Goal: Find specific page/section: Find specific page/section

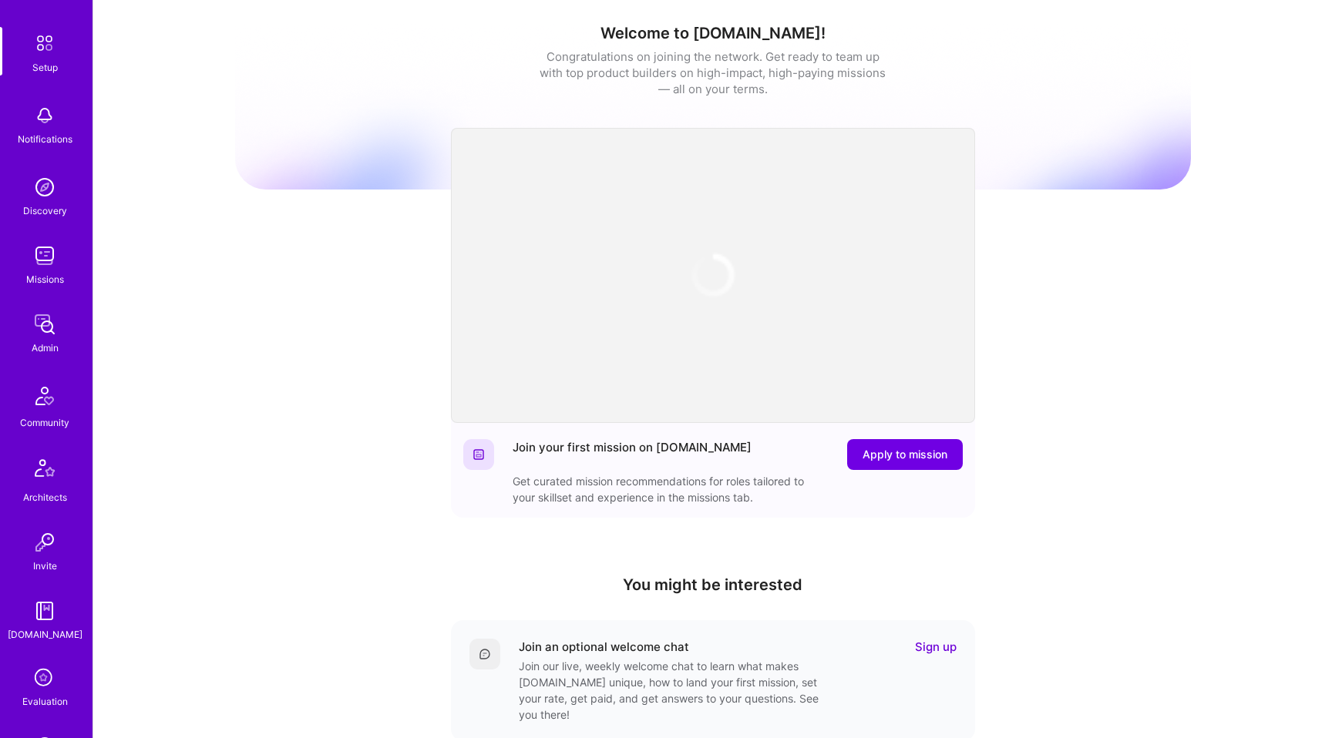
scroll to position [250, 0]
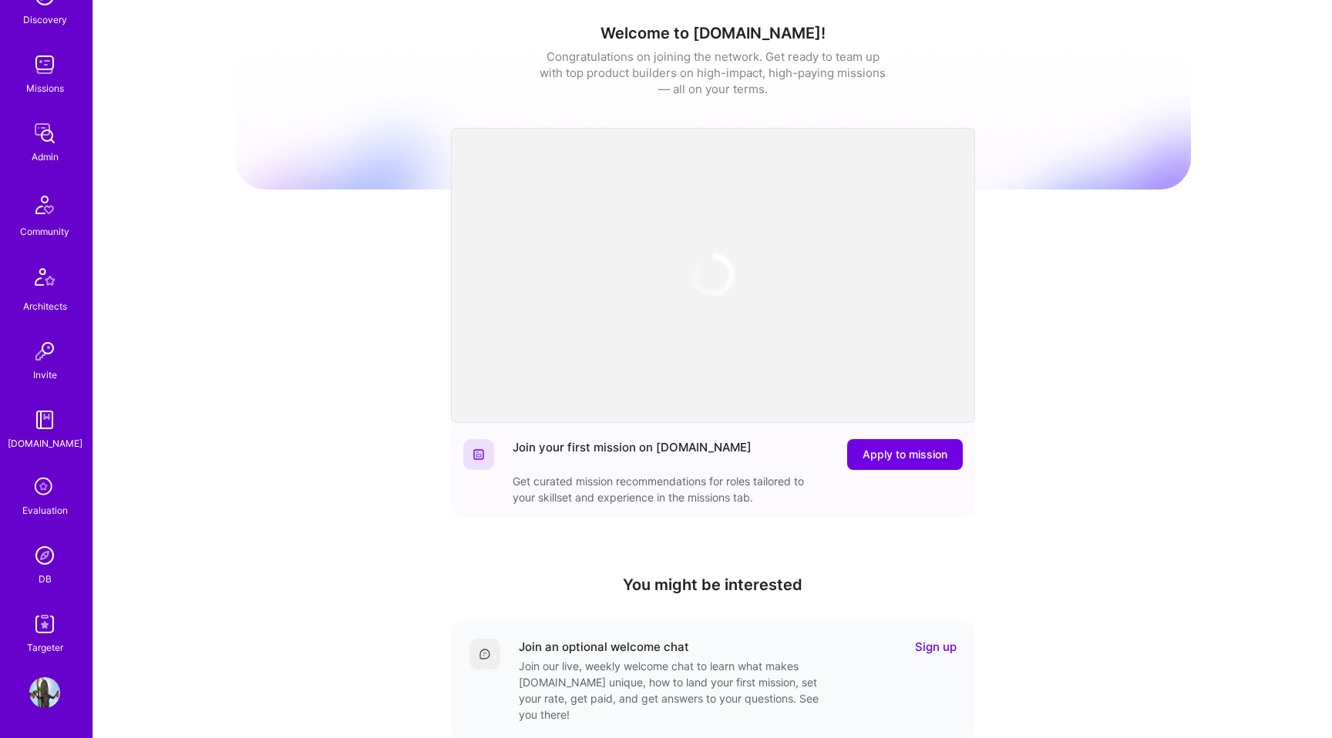
click at [49, 493] on icon at bounding box center [44, 487] width 29 height 29
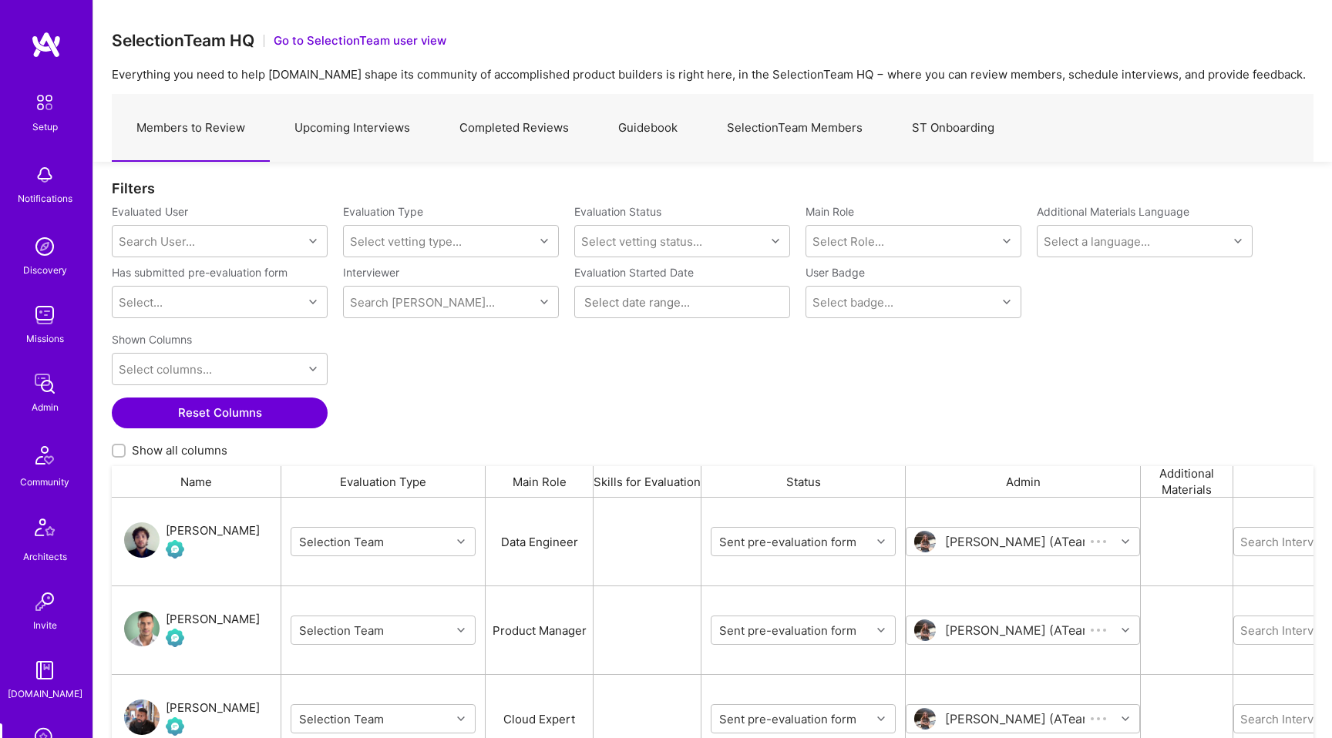
scroll to position [577, 1202]
click at [353, 134] on link "Upcoming Interviews" at bounding box center [352, 128] width 165 height 67
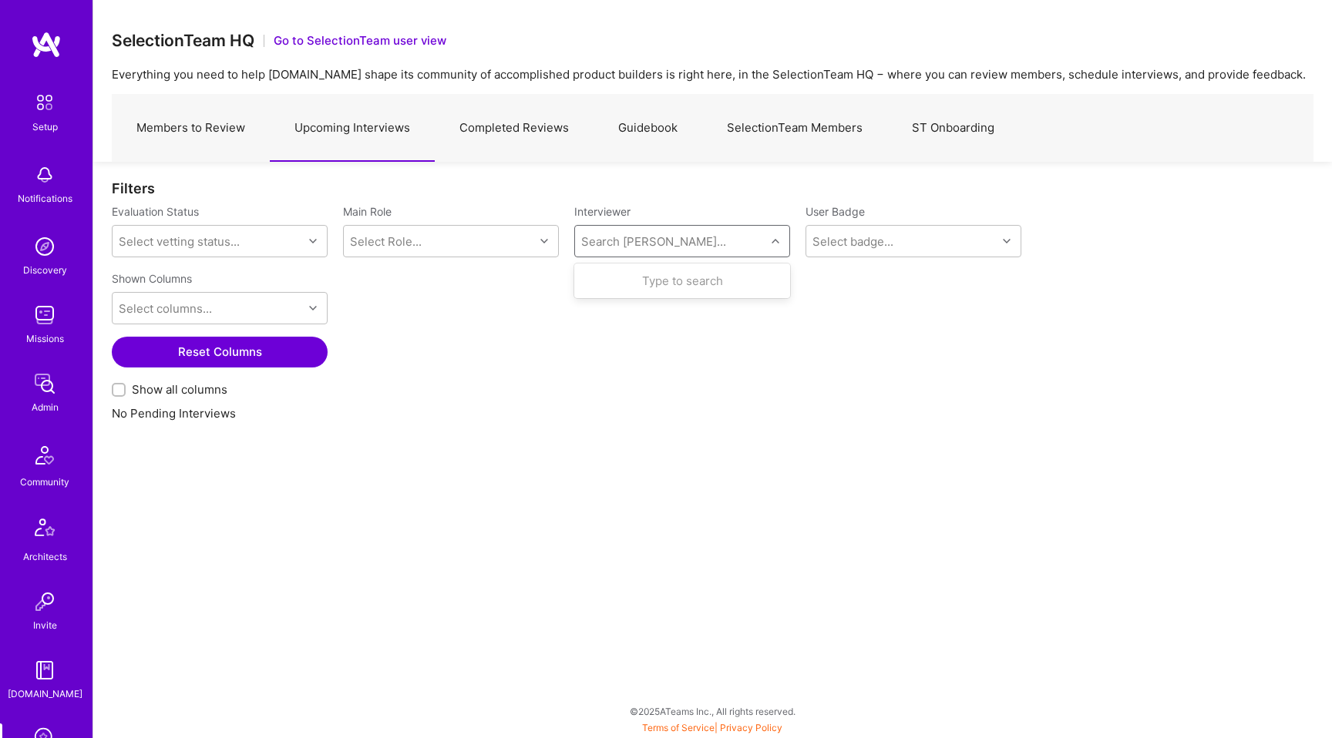
click at [602, 247] on div "Search Vetter..." at bounding box center [653, 242] width 145 height 16
click at [519, 141] on link "Completed Reviews" at bounding box center [514, 128] width 159 height 67
click at [390, 143] on link "Upcoming Interviews" at bounding box center [352, 128] width 165 height 67
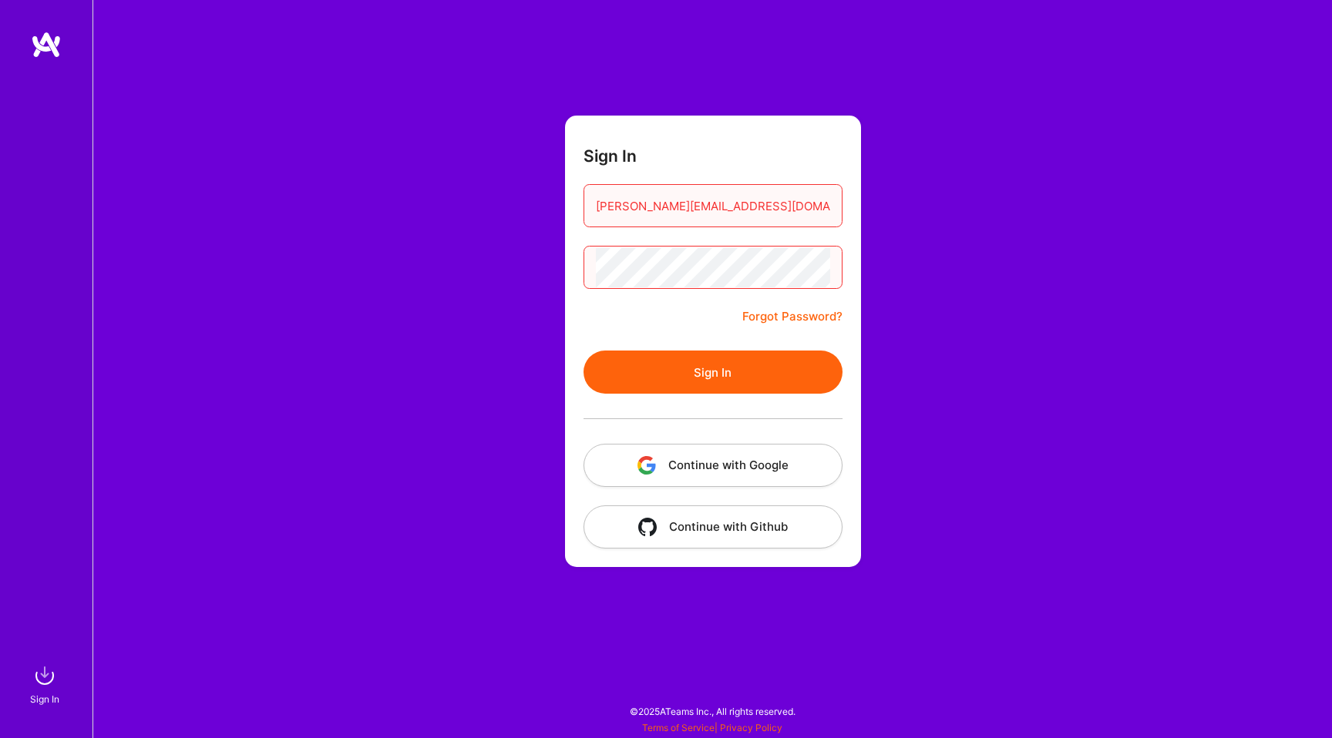
click at [724, 467] on button "Continue with Google" at bounding box center [712, 465] width 259 height 43
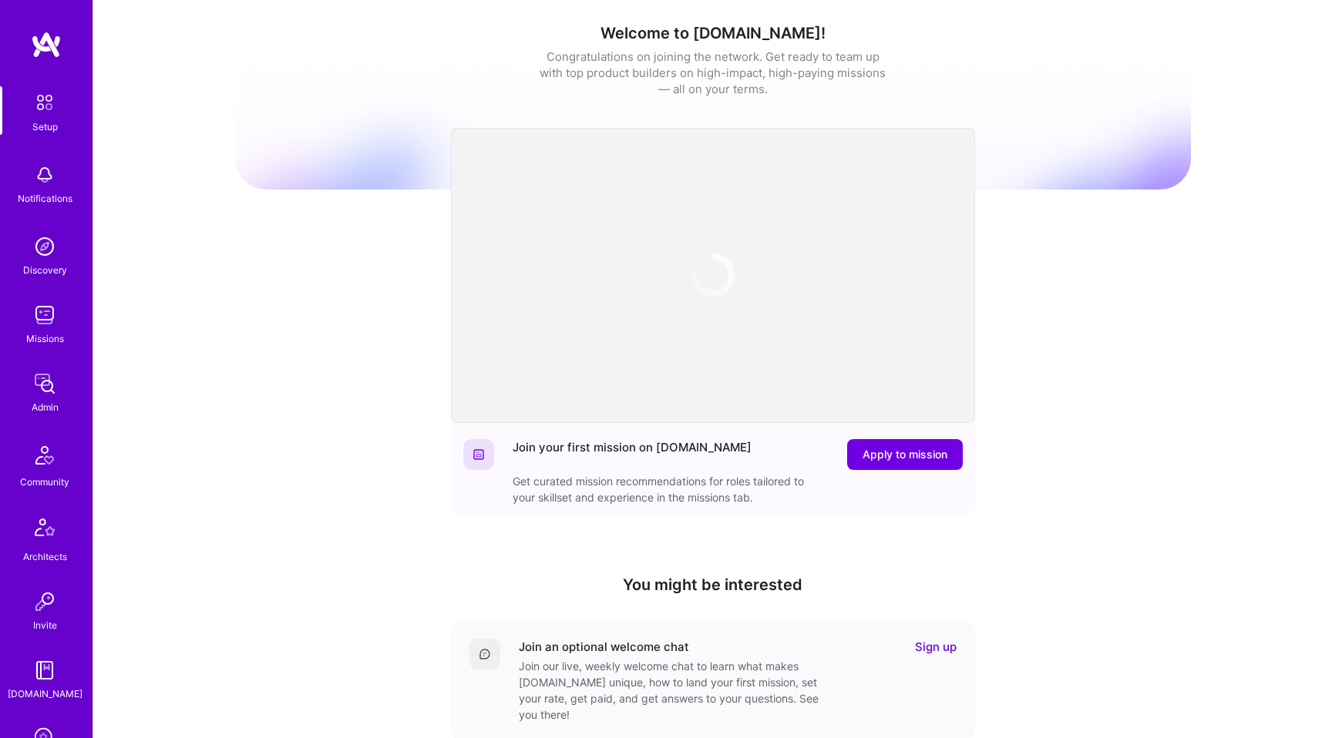
click at [49, 121] on div "Setup" at bounding box center [44, 127] width 25 height 16
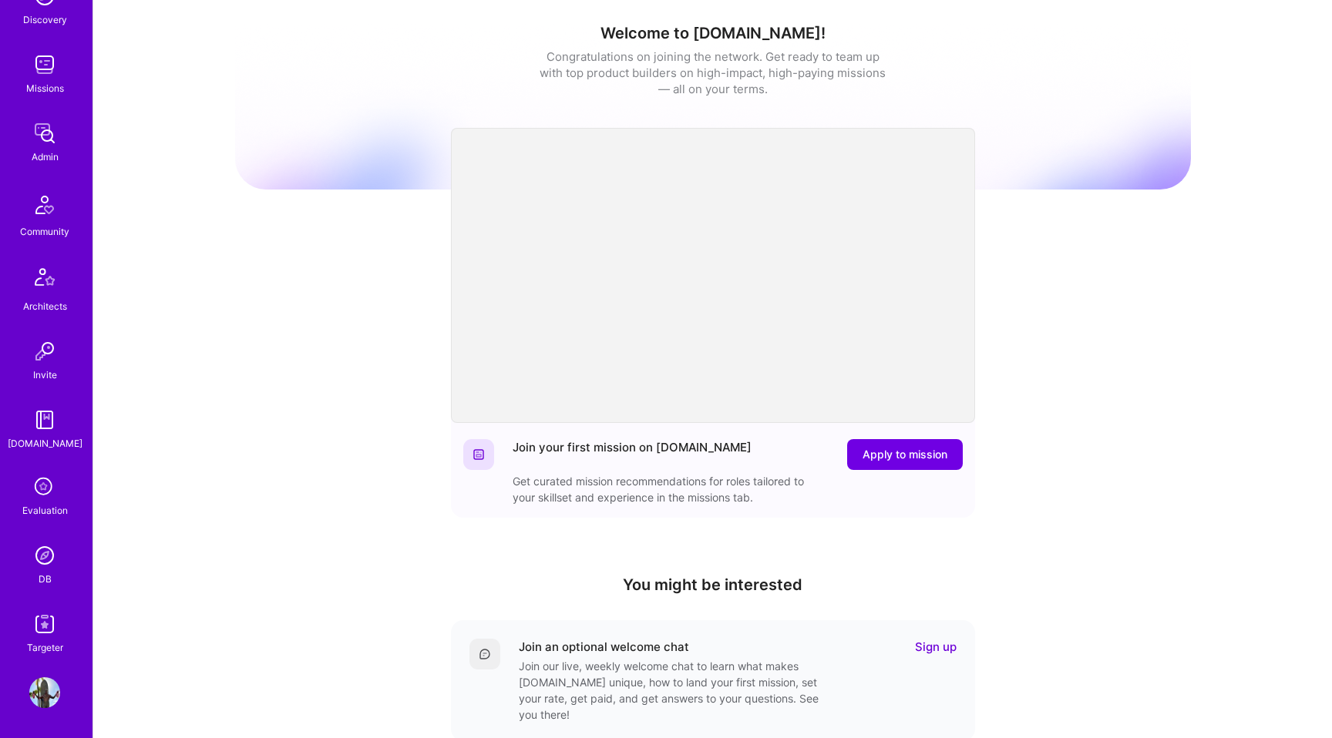
click at [50, 552] on img at bounding box center [44, 555] width 31 height 31
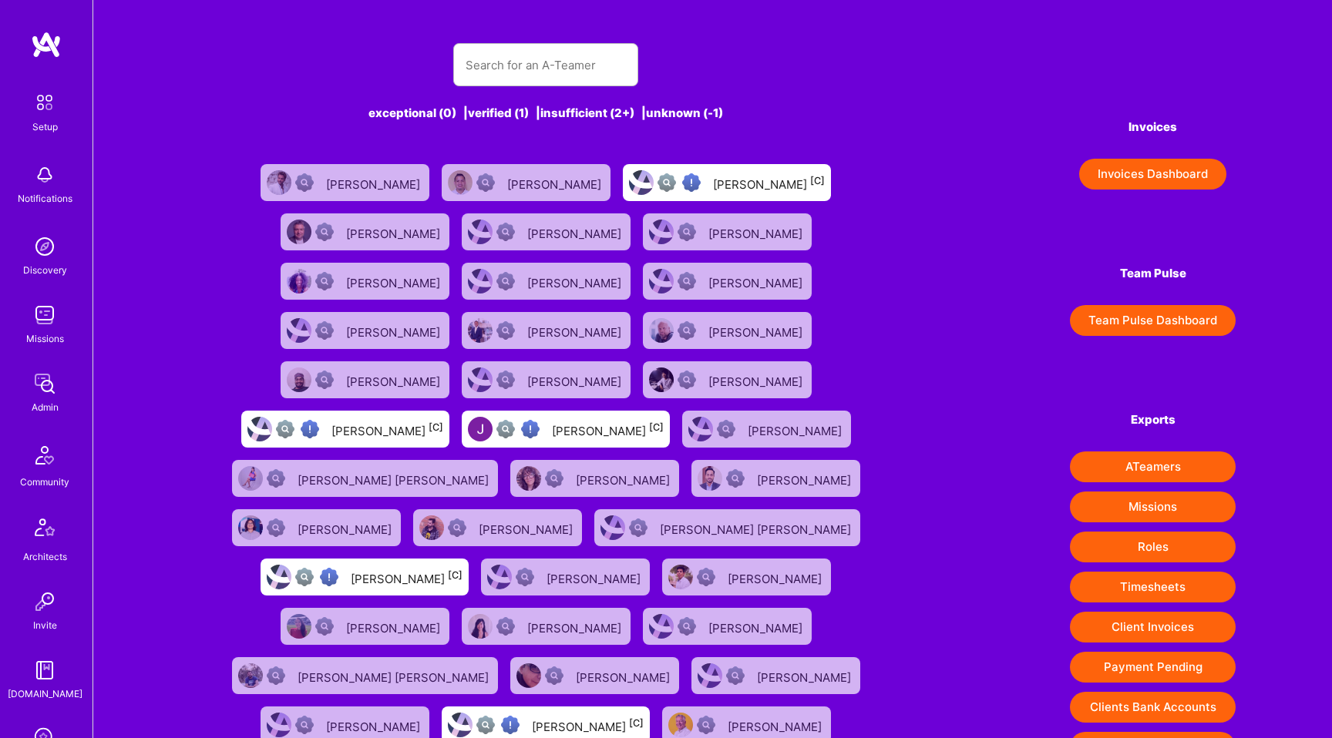
scroll to position [250, 0]
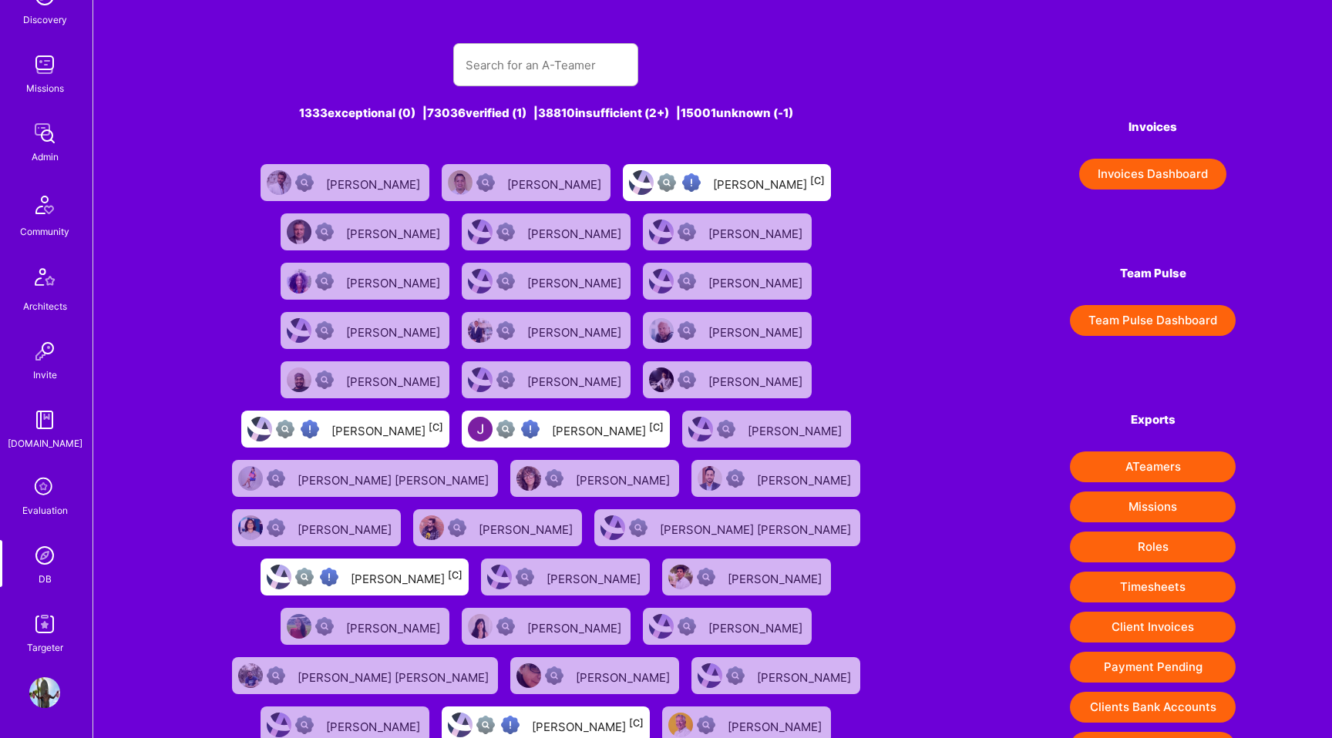
click at [53, 507] on div "Evaluation" at bounding box center [44, 511] width 45 height 16
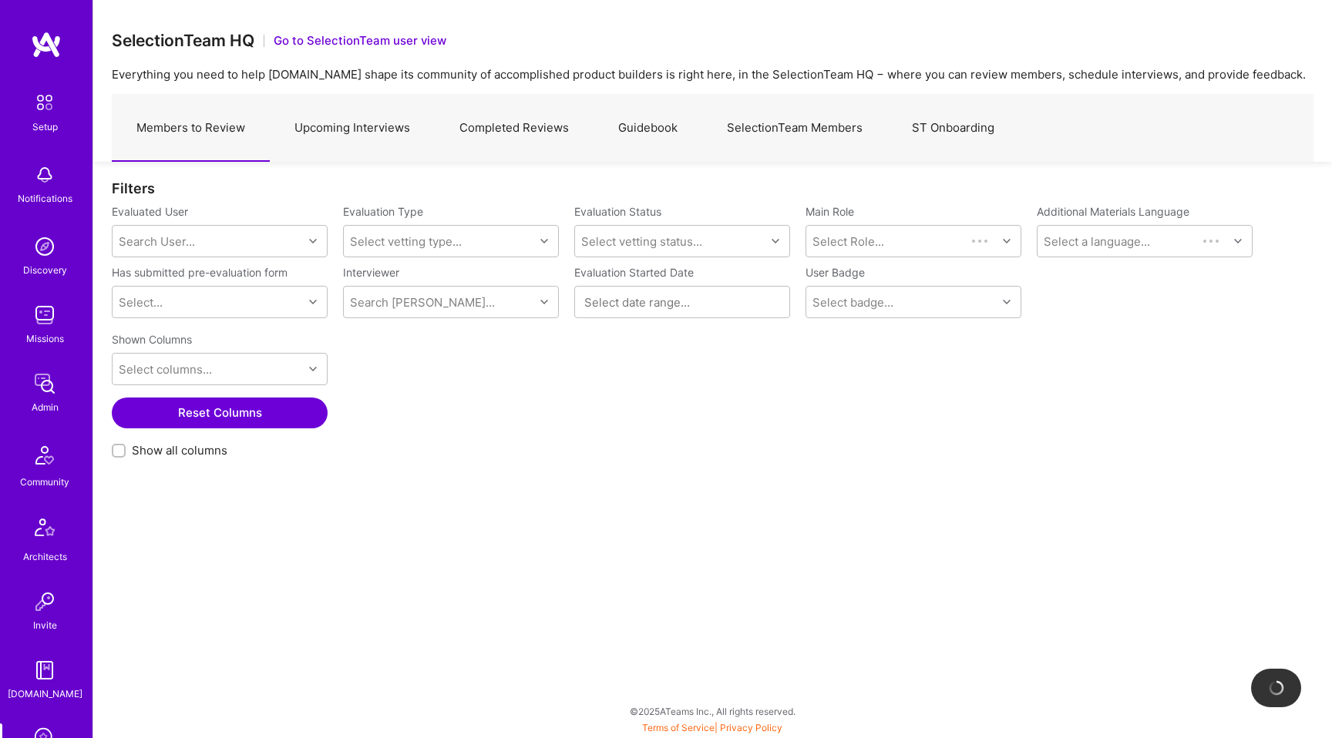
click at [488, 126] on link "Completed Reviews" at bounding box center [514, 128] width 159 height 67
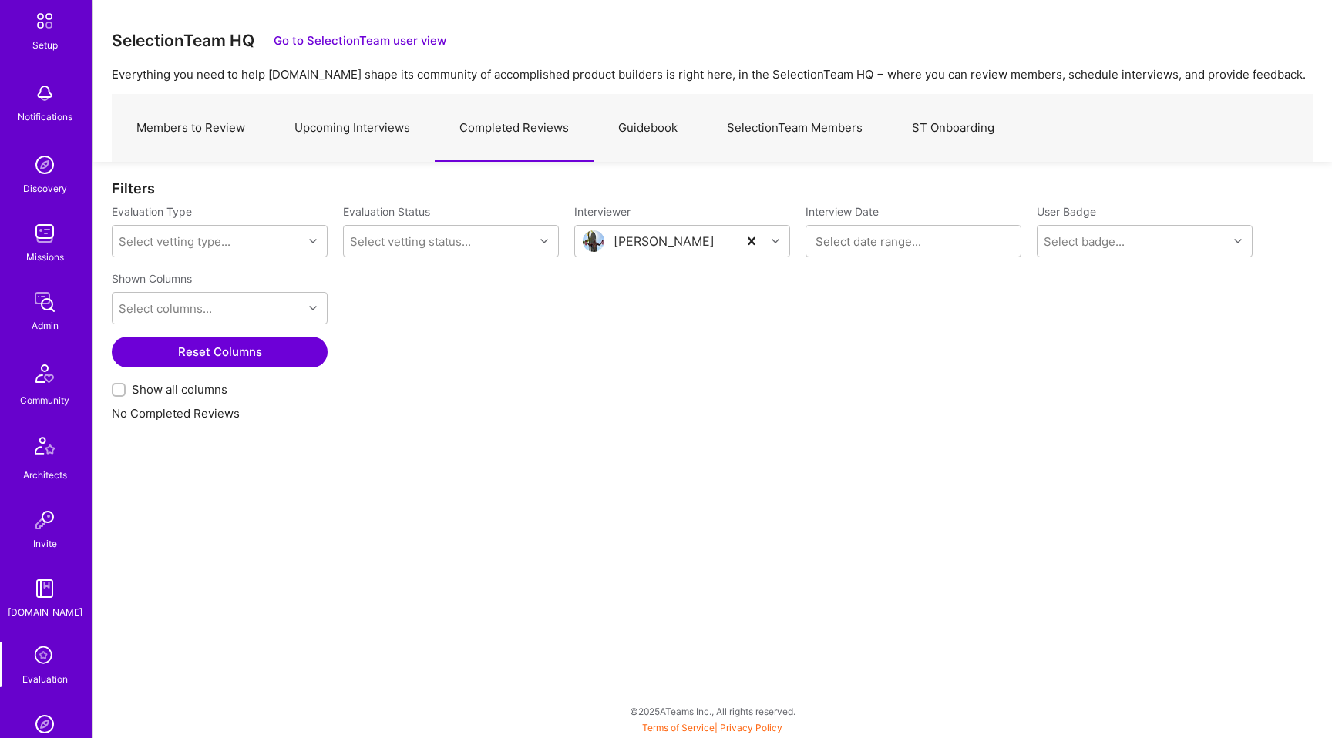
scroll to position [250, 0]
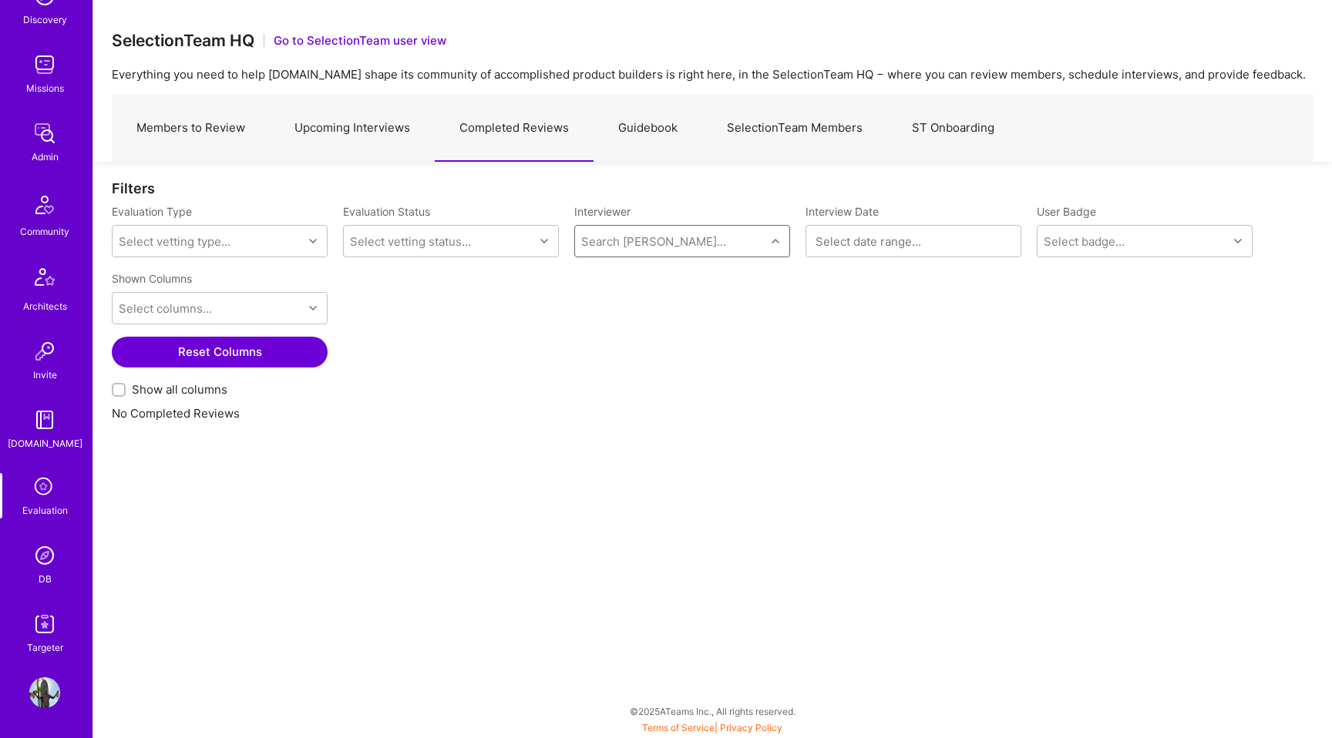
click at [654, 141] on link "Guidebook" at bounding box center [647, 128] width 109 height 67
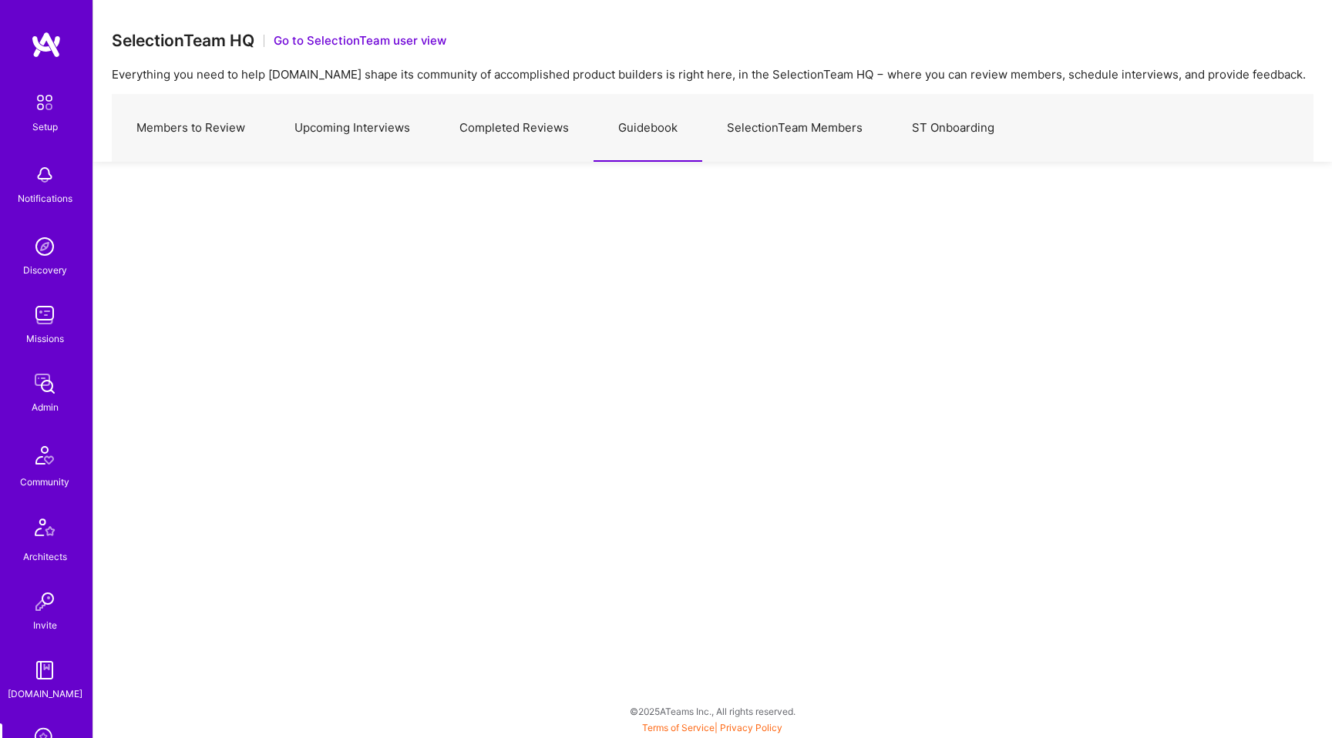
scroll to position [250, 0]
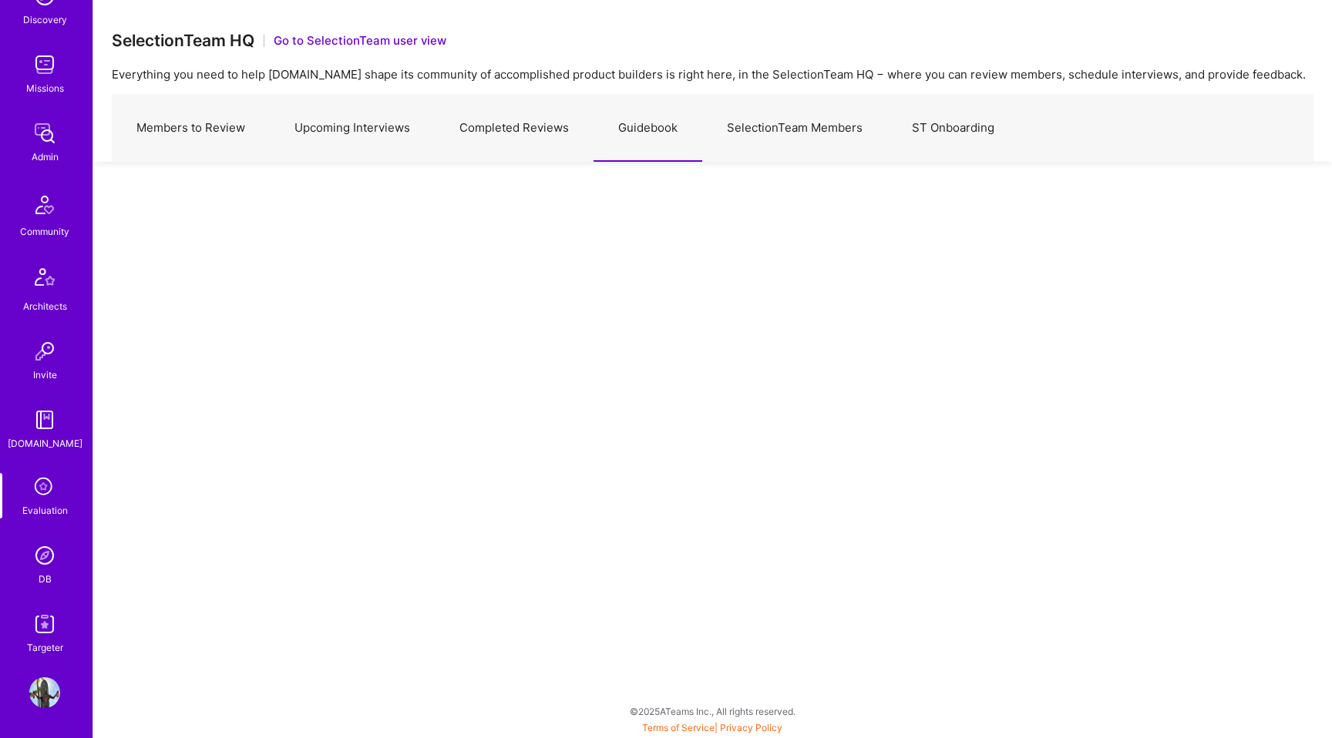
click at [507, 135] on link "Completed Reviews" at bounding box center [514, 128] width 159 height 67
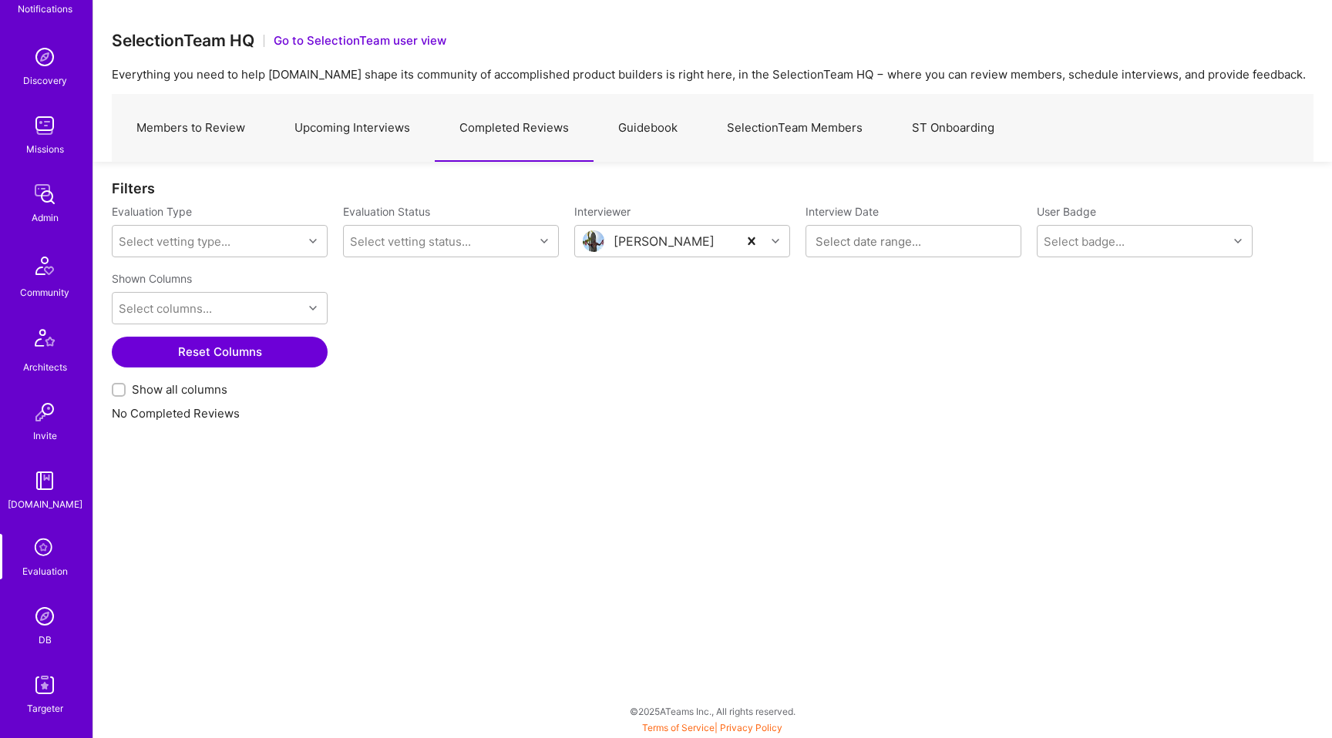
scroll to position [250, 0]
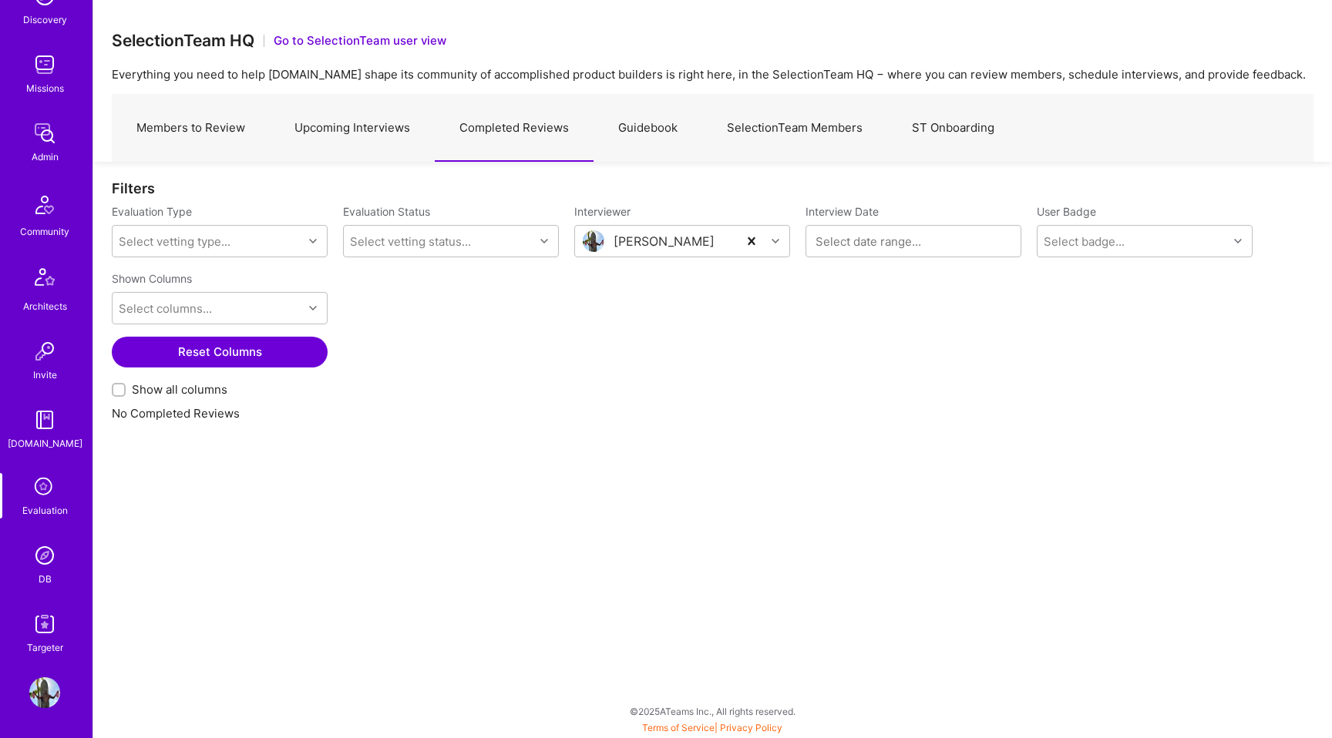
click at [352, 153] on link "Upcoming Interviews" at bounding box center [352, 128] width 165 height 67
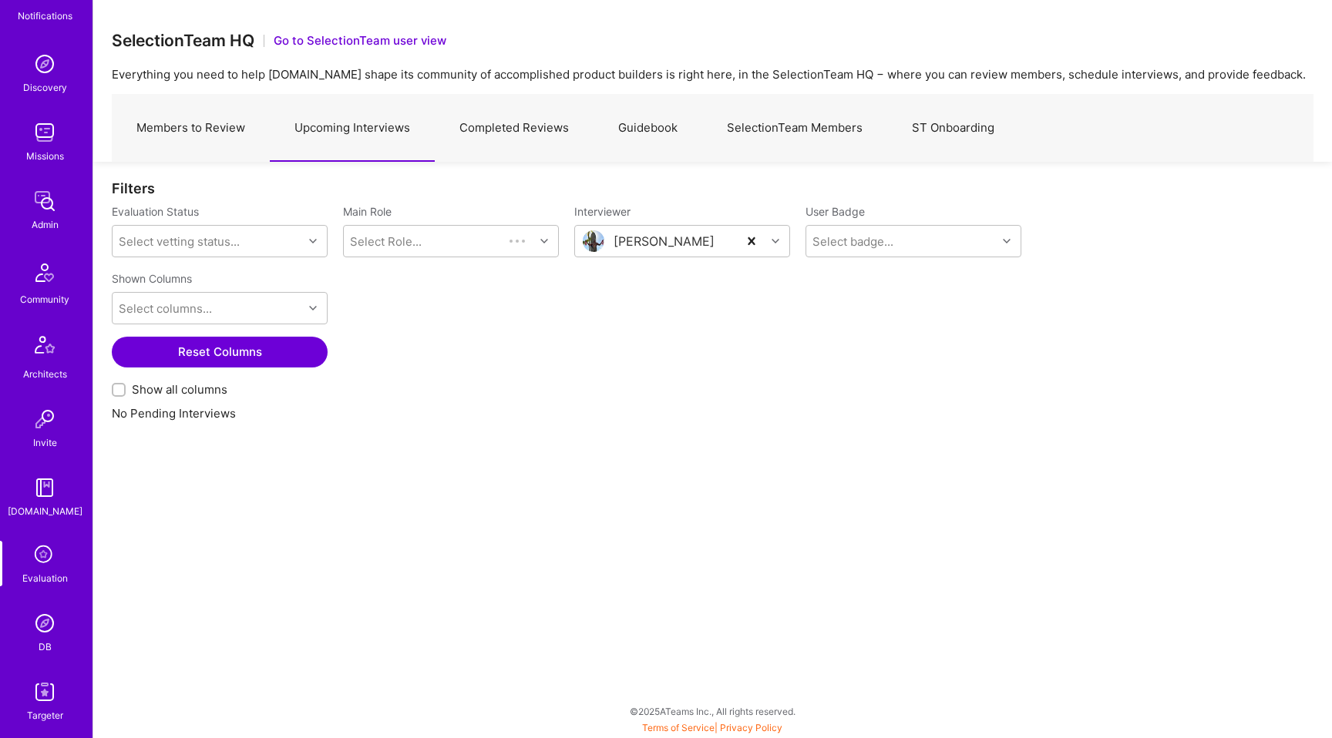
scroll to position [250, 0]
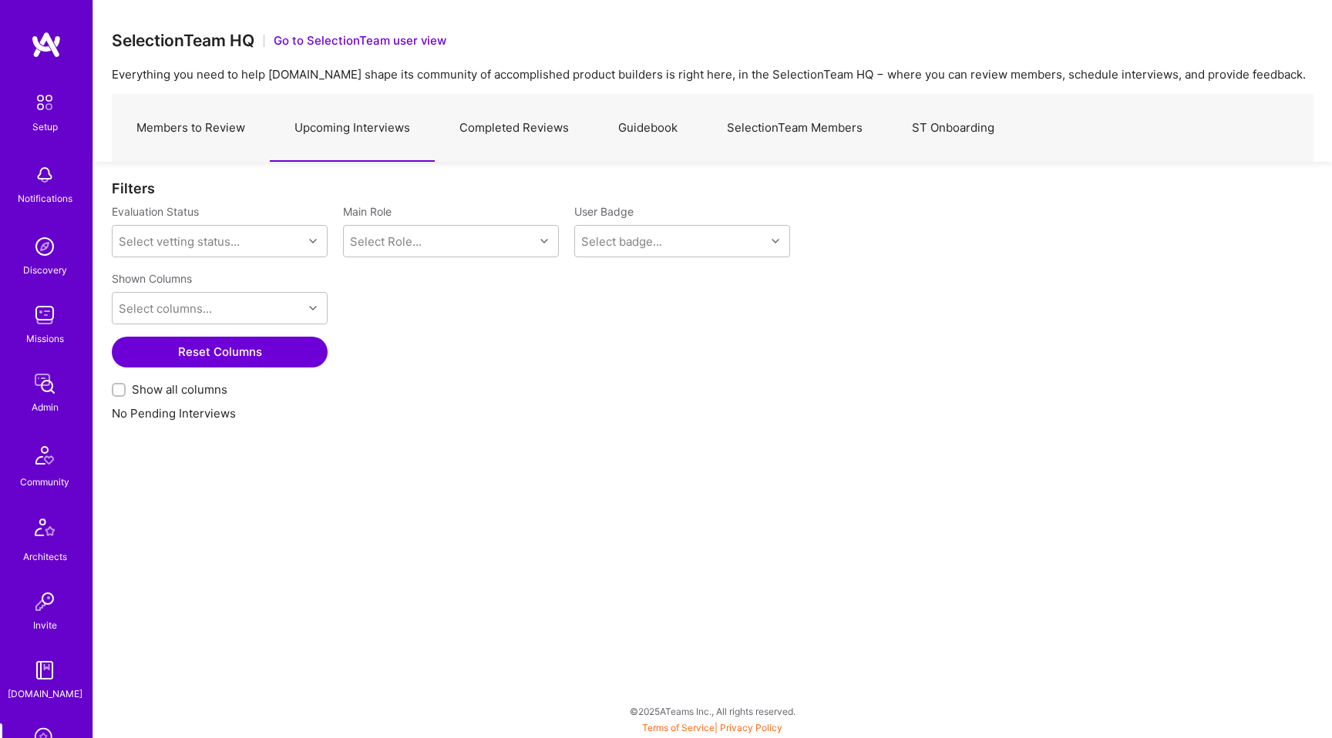
scroll to position [250, 0]
